Goal: Navigation & Orientation: Find specific page/section

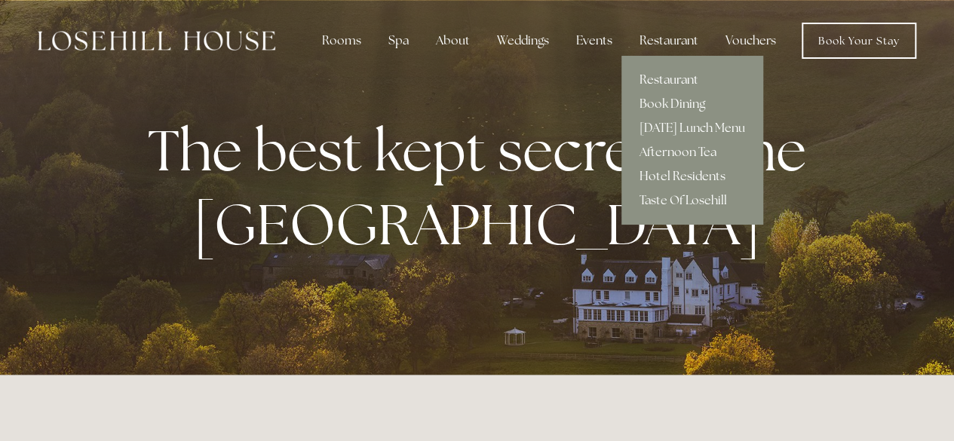
click at [671, 79] on link "Restaurant" at bounding box center [692, 80] width 142 height 24
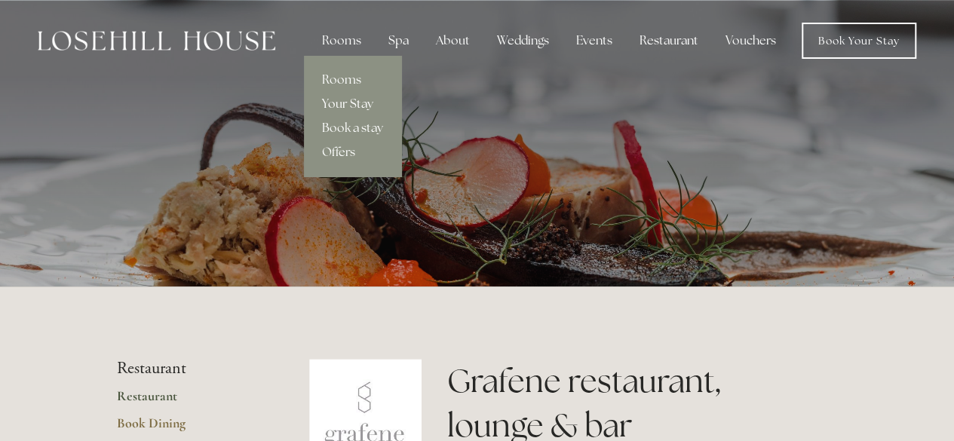
click at [347, 102] on link "Your Stay" at bounding box center [352, 104] width 97 height 24
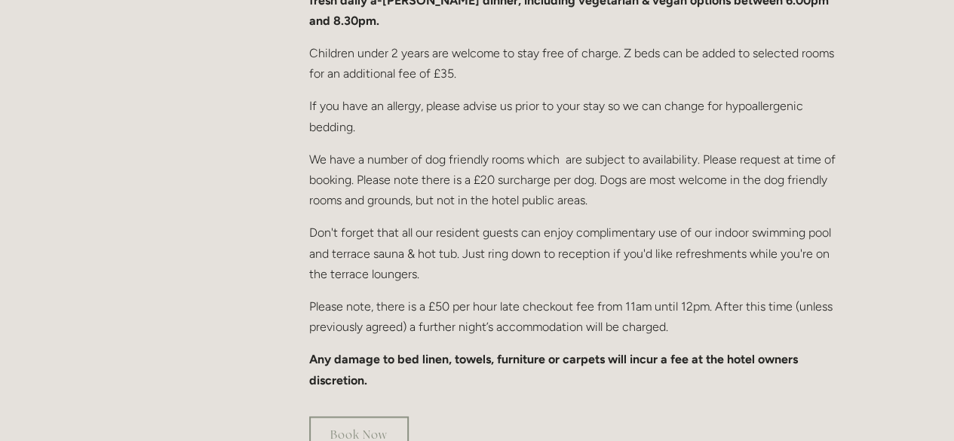
scroll to position [829, 0]
